Goal: Transaction & Acquisition: Download file/media

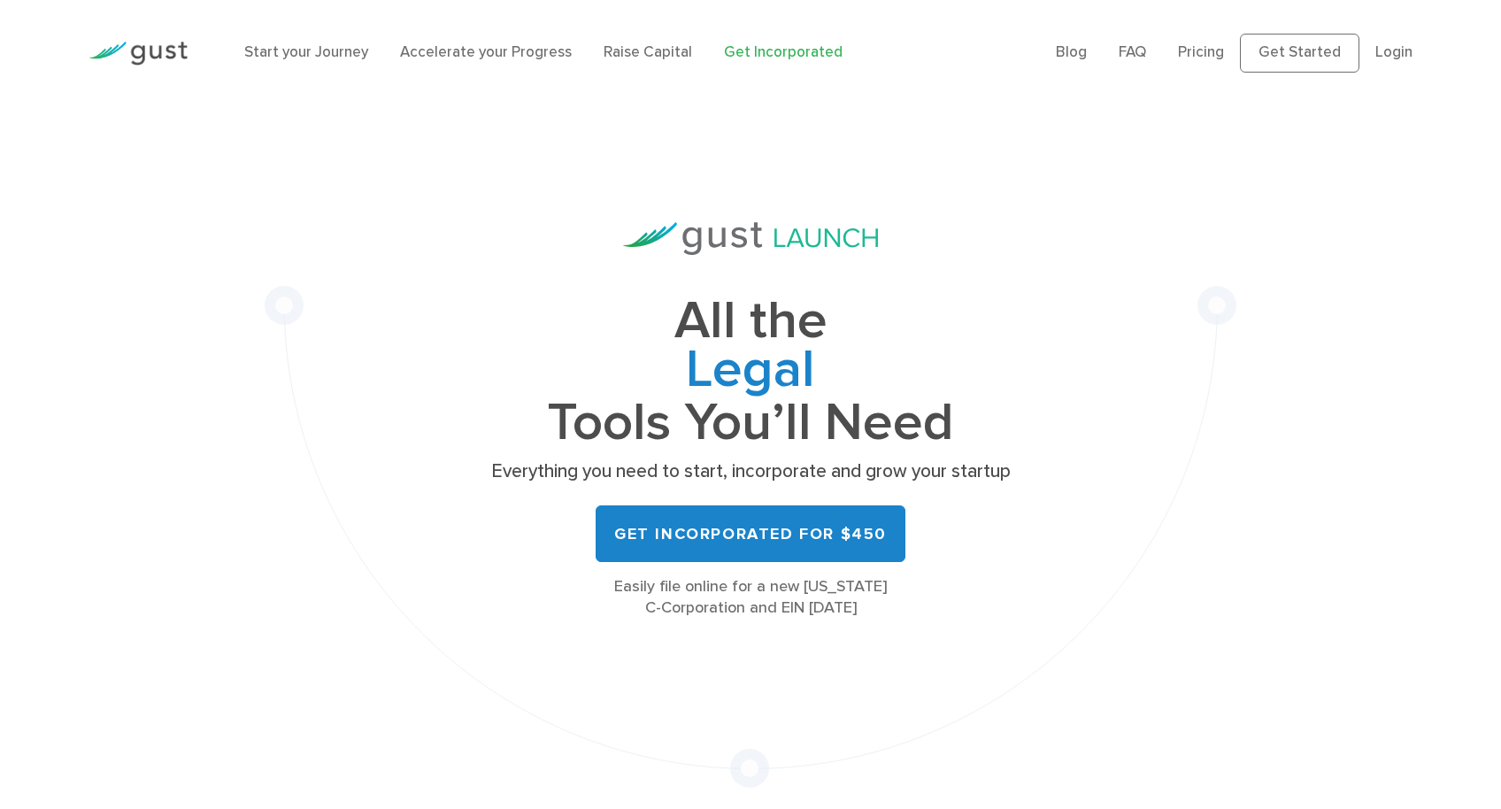
click at [1400, 58] on link "Login" at bounding box center [1393, 52] width 37 height 18
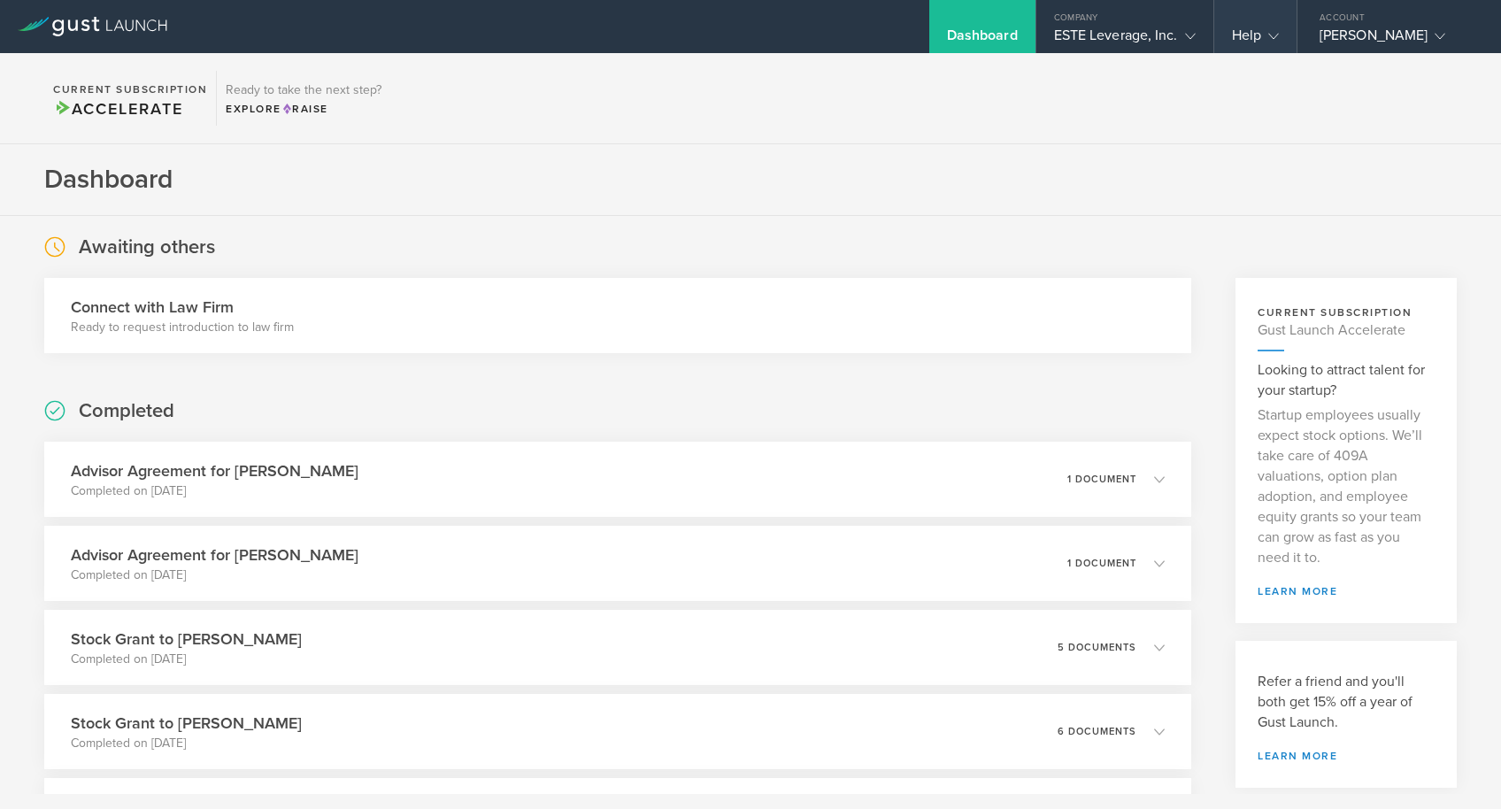
click at [1272, 35] on icon at bounding box center [1273, 36] width 11 height 11
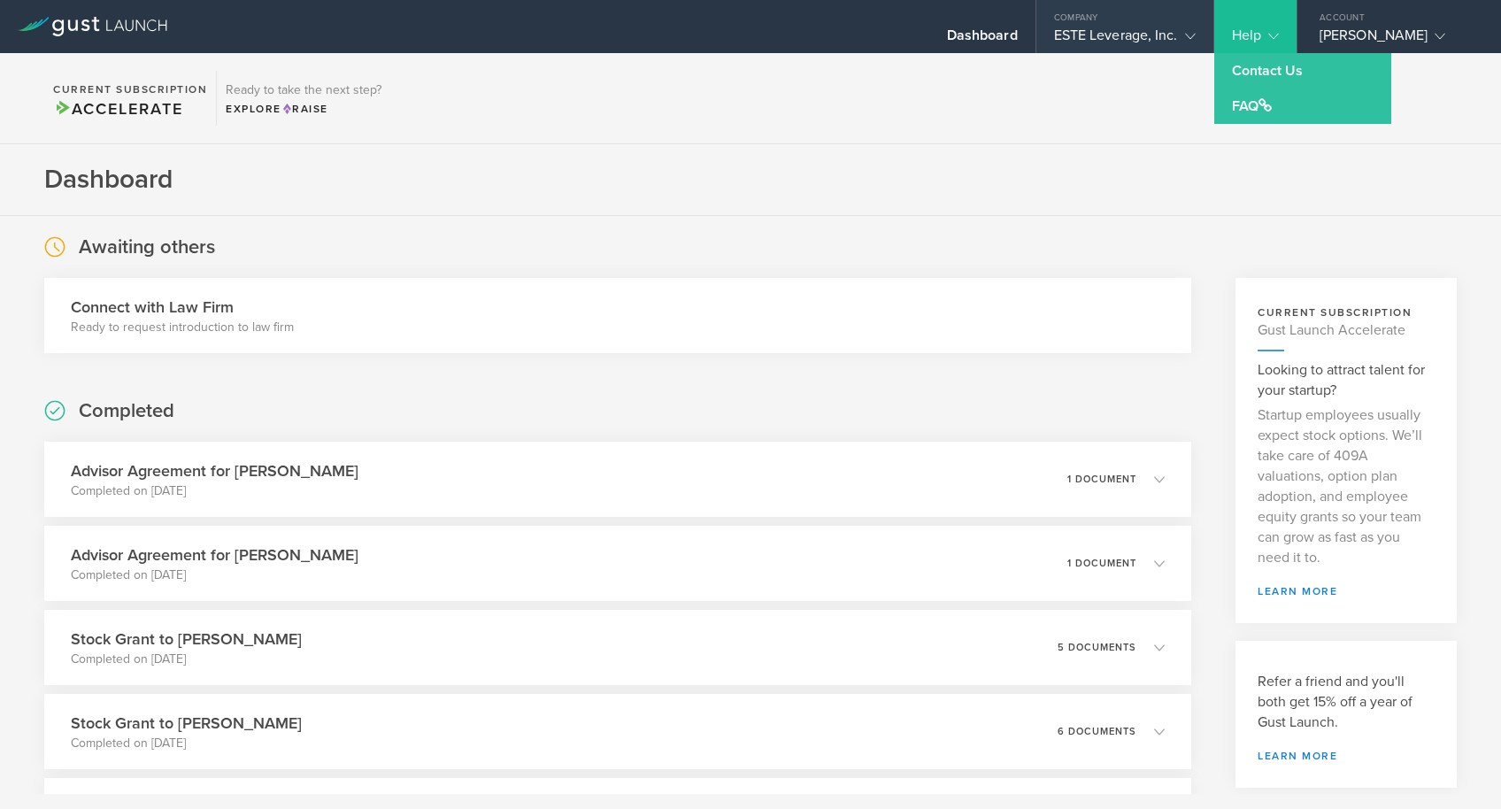
click at [1179, 36] on gust-icon at bounding box center [1187, 36] width 18 height 18
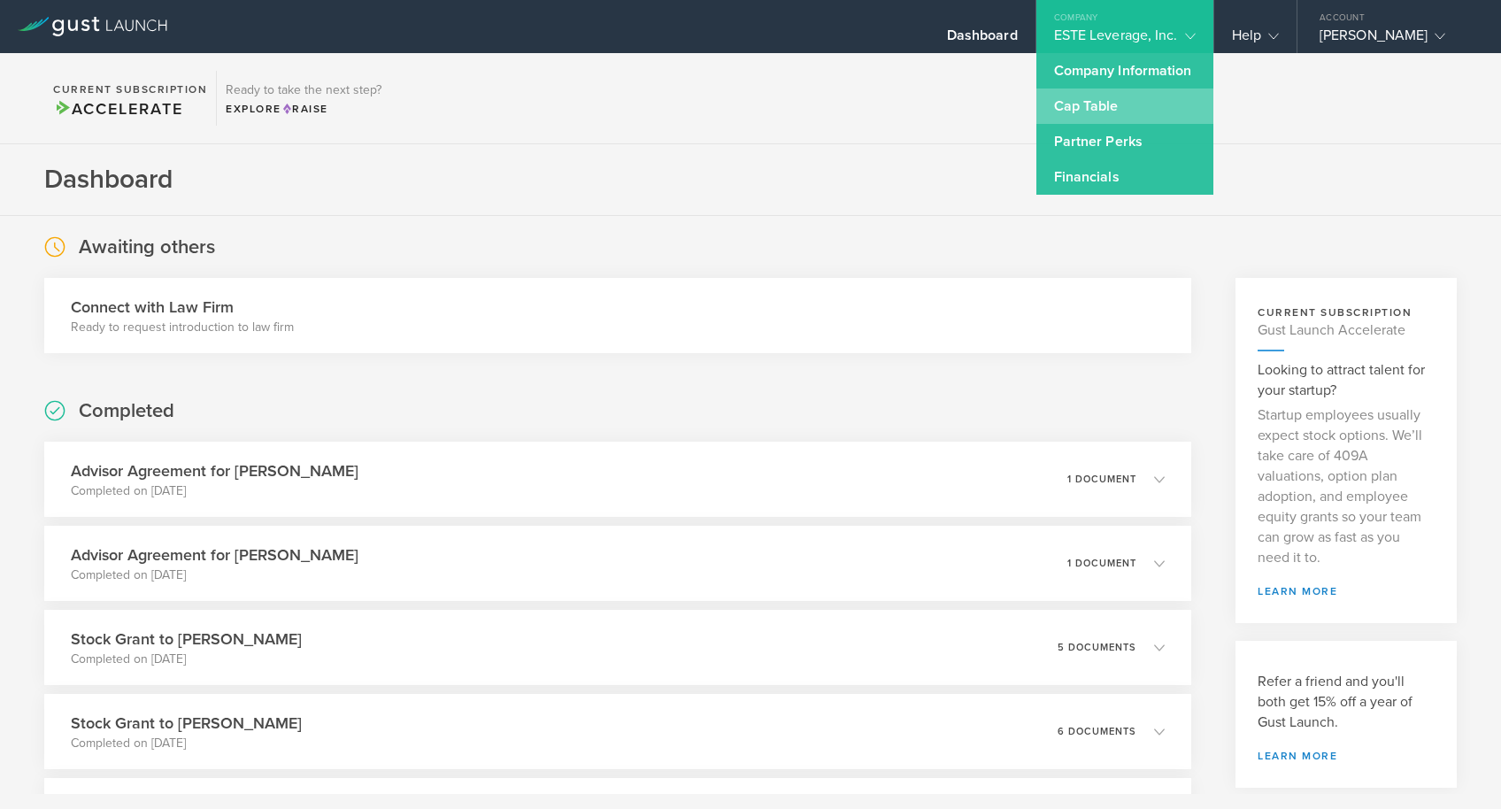
click at [1126, 105] on link "Cap Table" at bounding box center [1124, 105] width 177 height 35
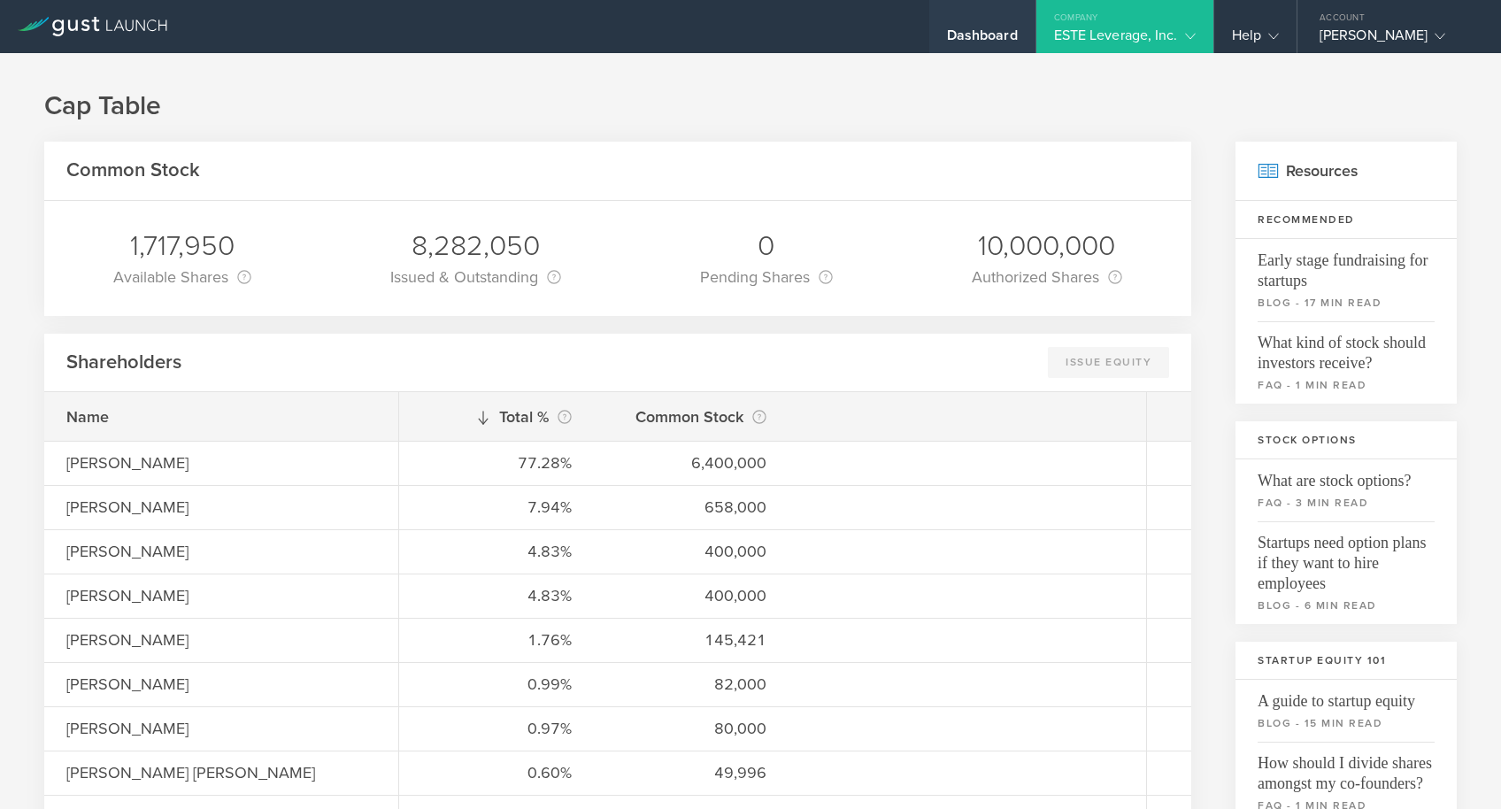
click at [1005, 39] on div "Dashboard" at bounding box center [982, 40] width 71 height 27
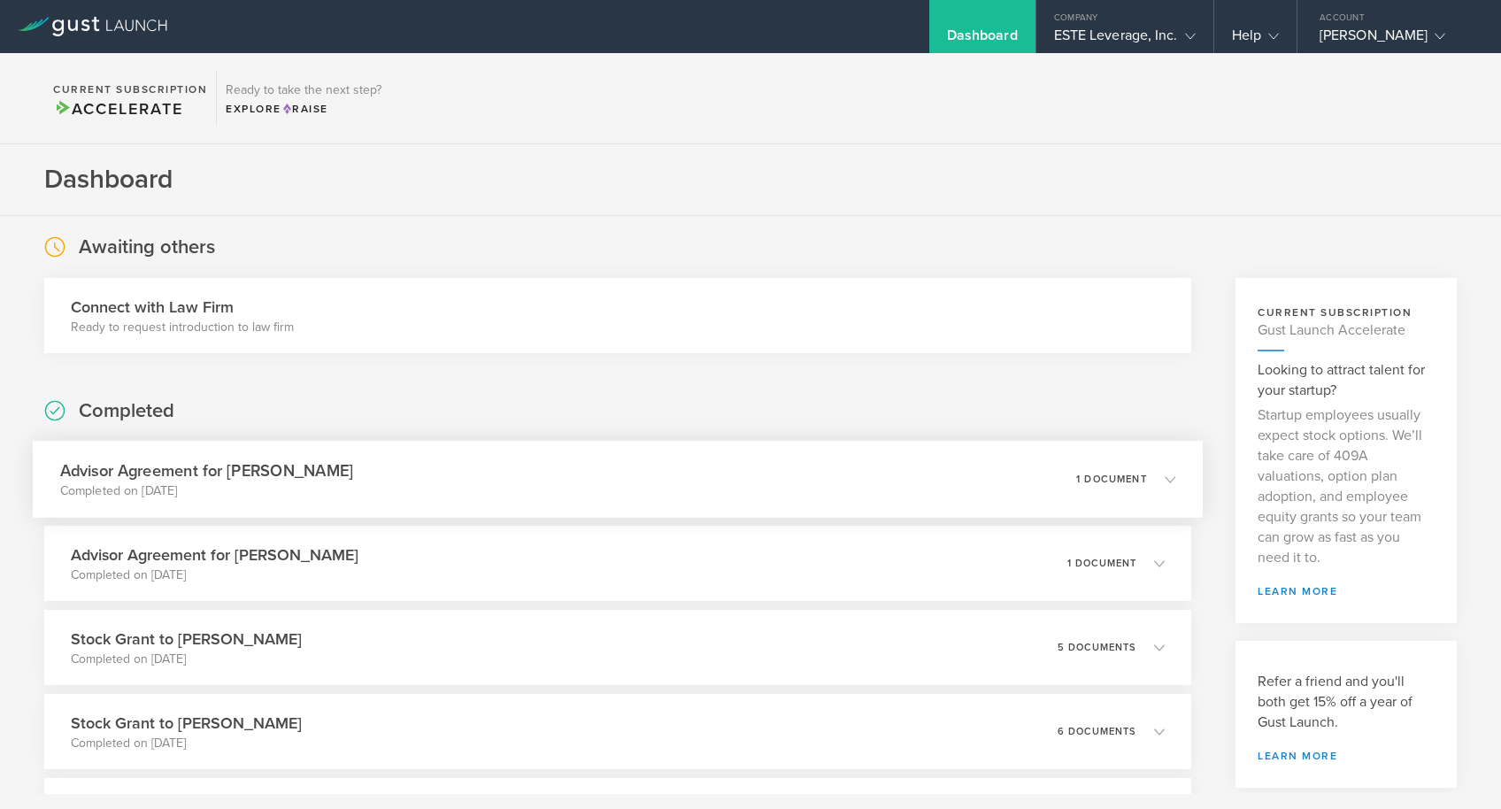
click at [901, 498] on div "Advisor Agreement for [PERSON_NAME] Completed on [DATE] 1 document" at bounding box center [618, 479] width 1170 height 77
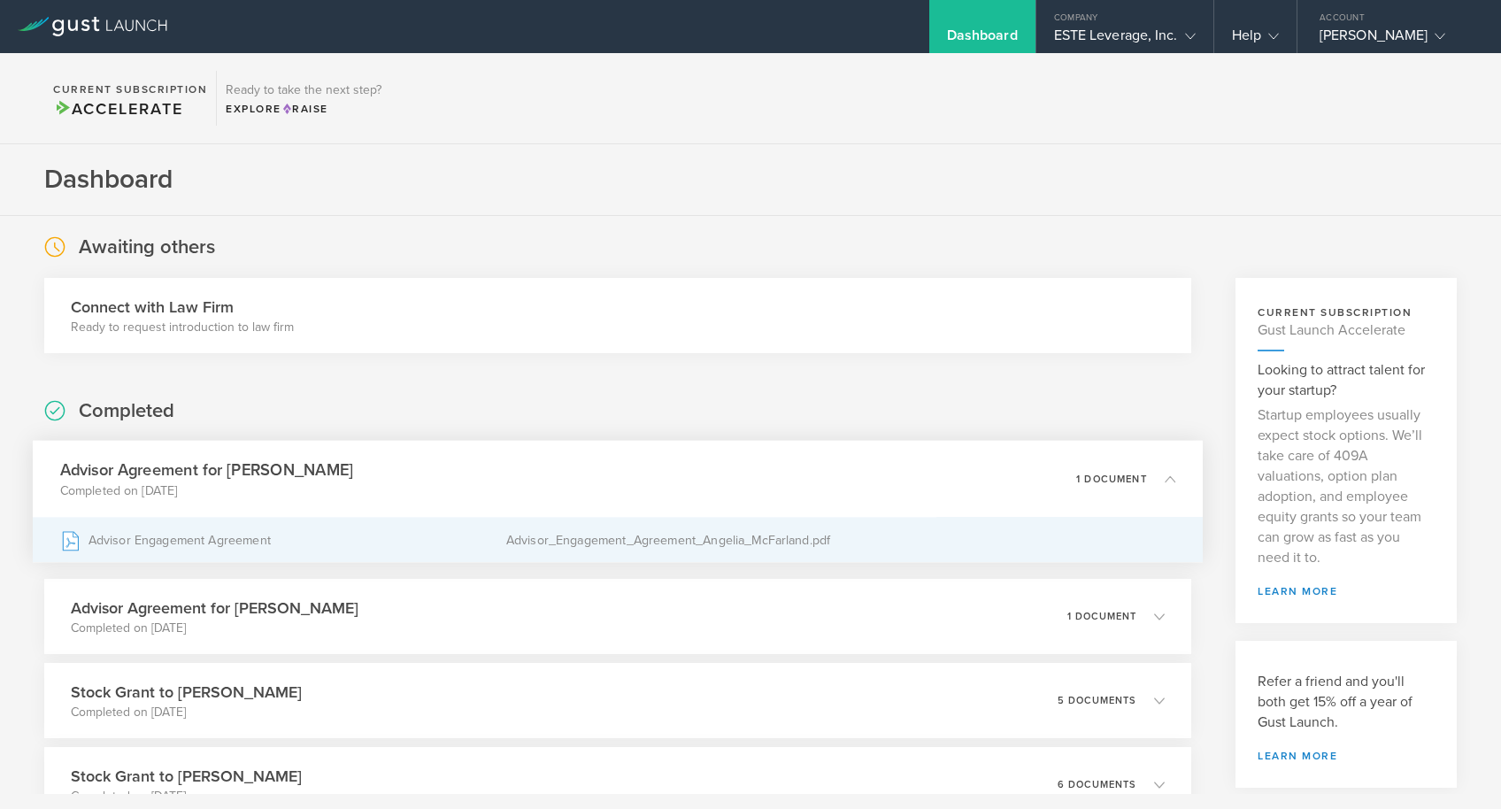
click at [827, 553] on div "Advisor_Engagement_Agreement_Angelia_McFarland.pdf" at bounding box center [840, 540] width 669 height 44
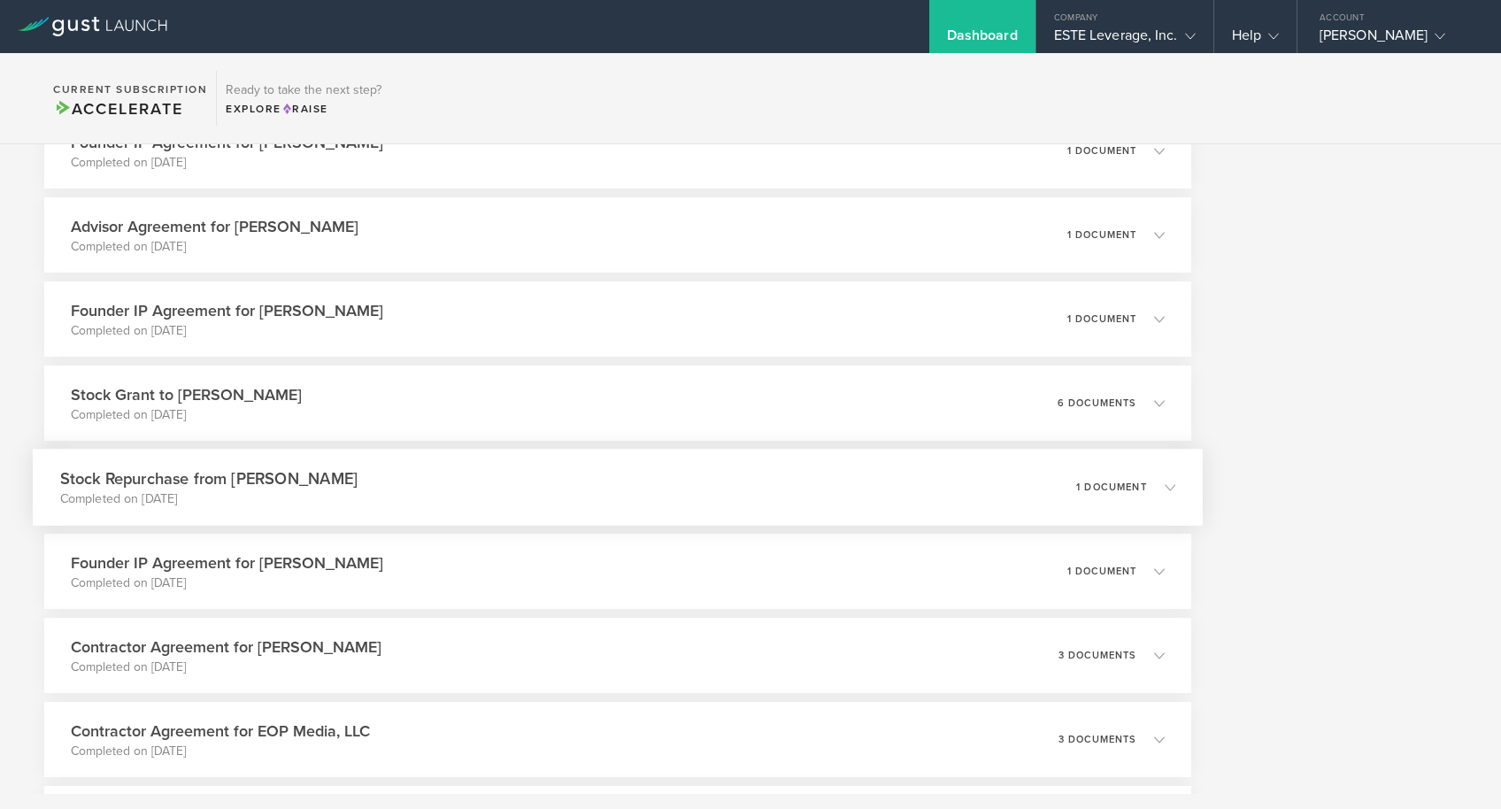
scroll to position [1635, 0]
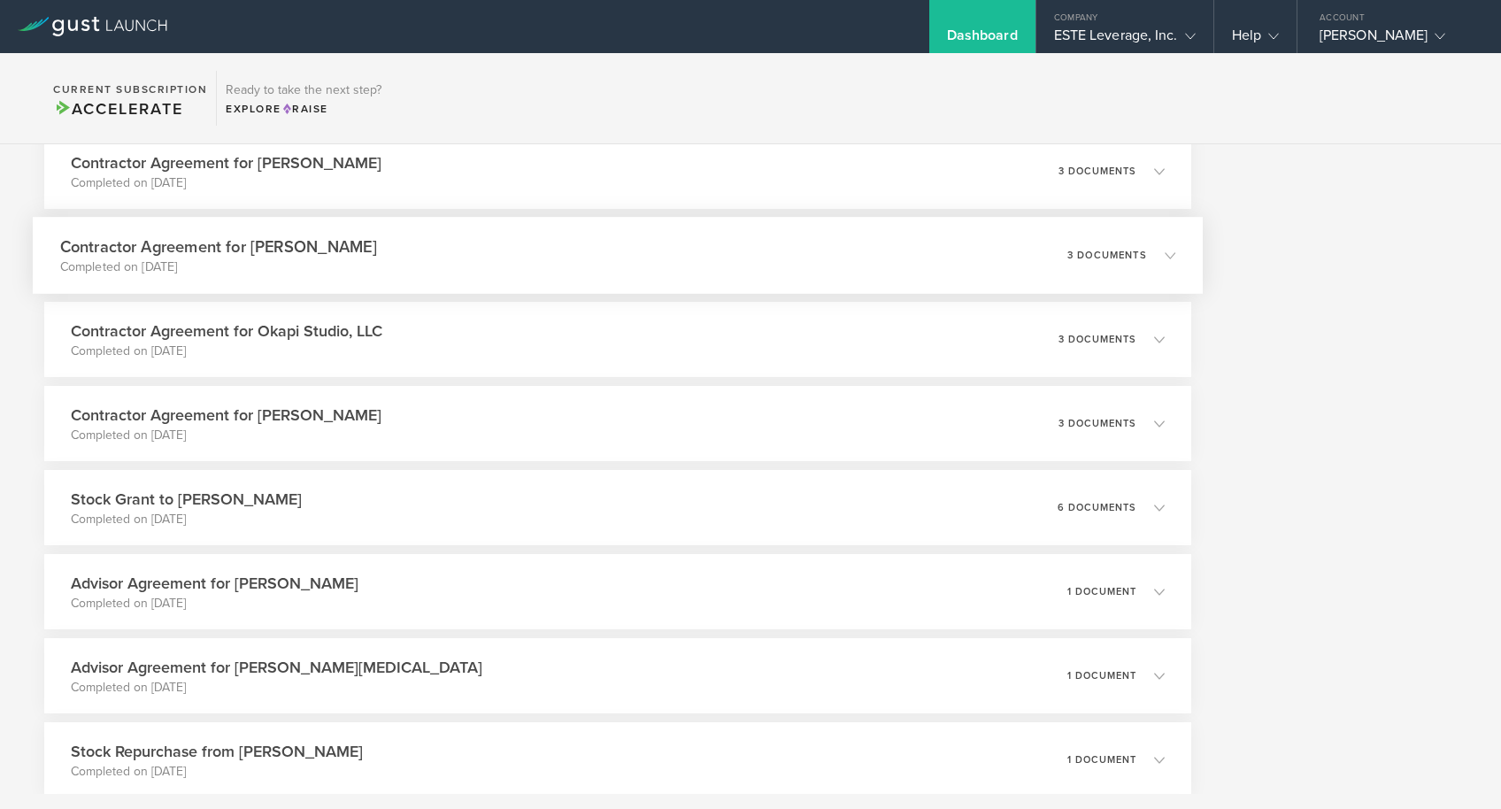
click at [480, 266] on div "Contractor Agreement for [PERSON_NAME] Completed on [DATE] 3 documents" at bounding box center [618, 255] width 1170 height 77
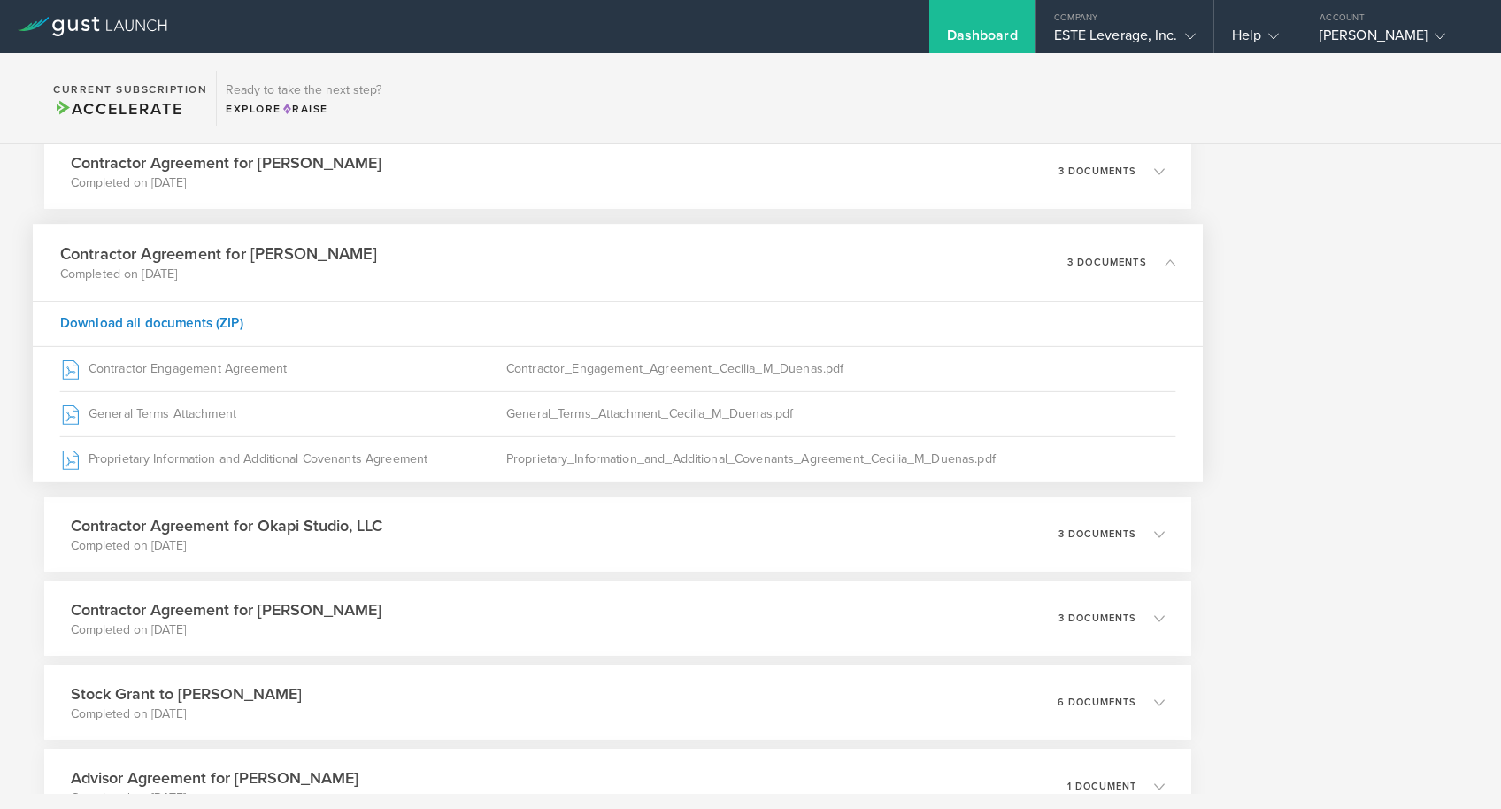
scroll to position [728, 0]
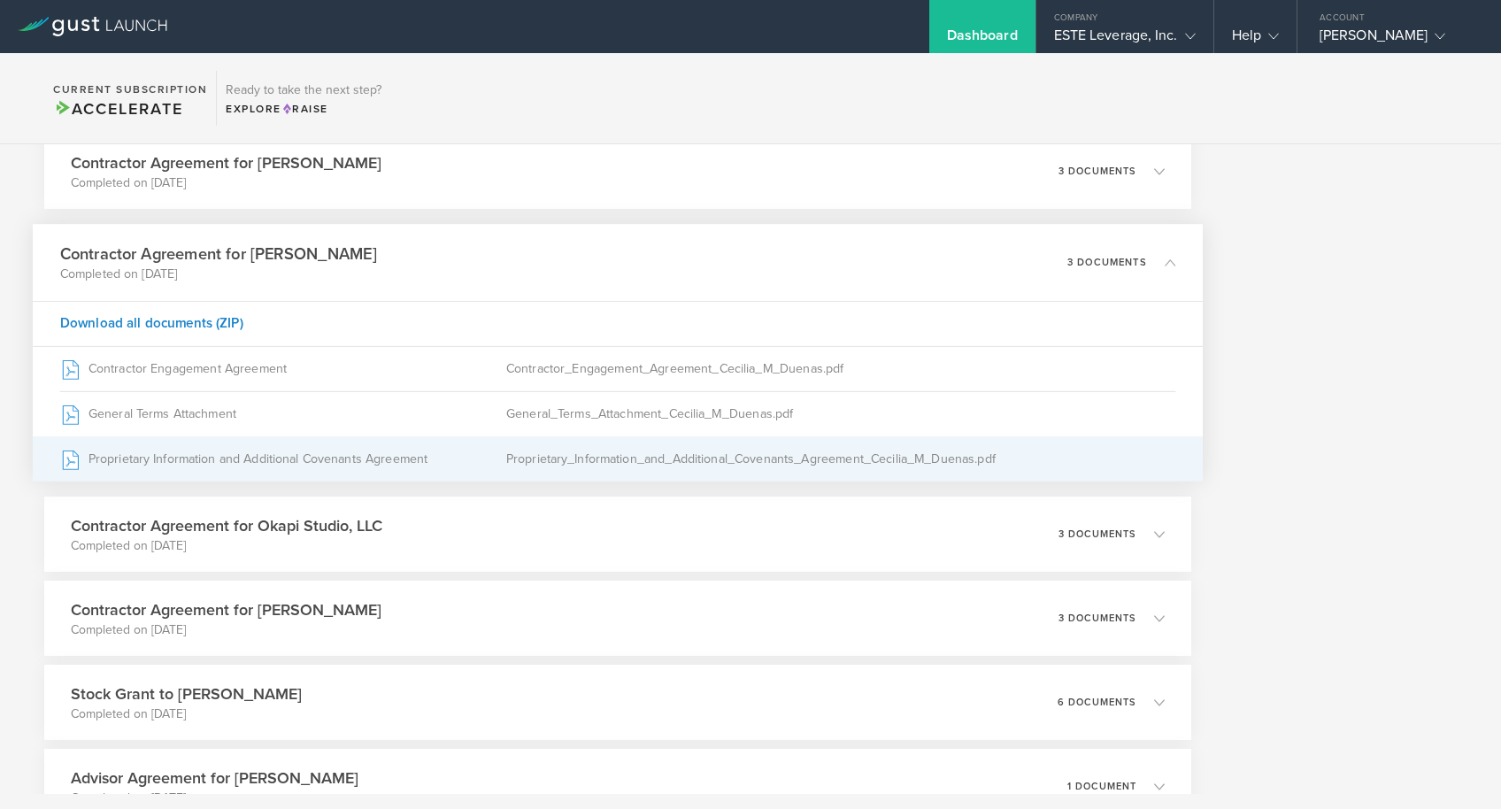
click at [265, 455] on div "Proprietary Information and Additional Covenants Agreement" at bounding box center [283, 459] width 446 height 44
